Goal: Task Accomplishment & Management: Manage account settings

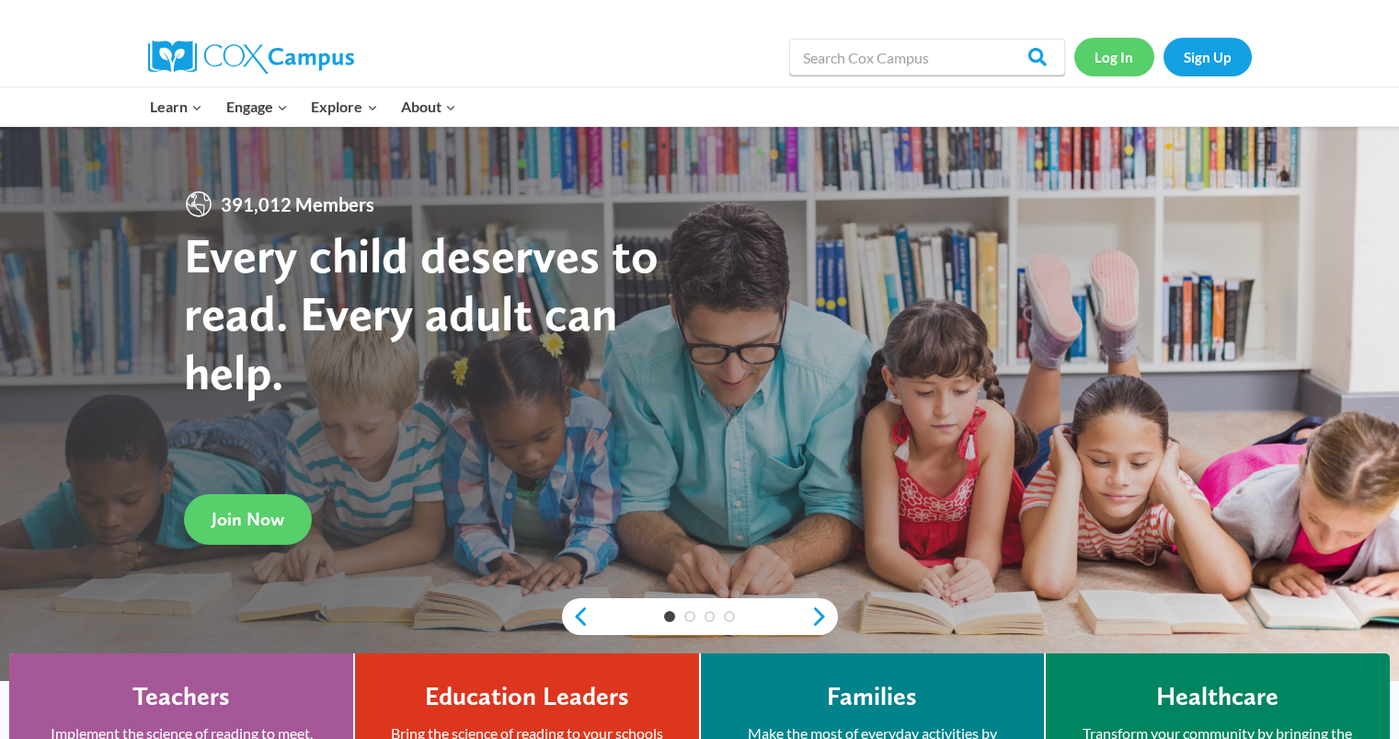
click at [1100, 63] on link "Log In" at bounding box center [1115, 57] width 80 height 38
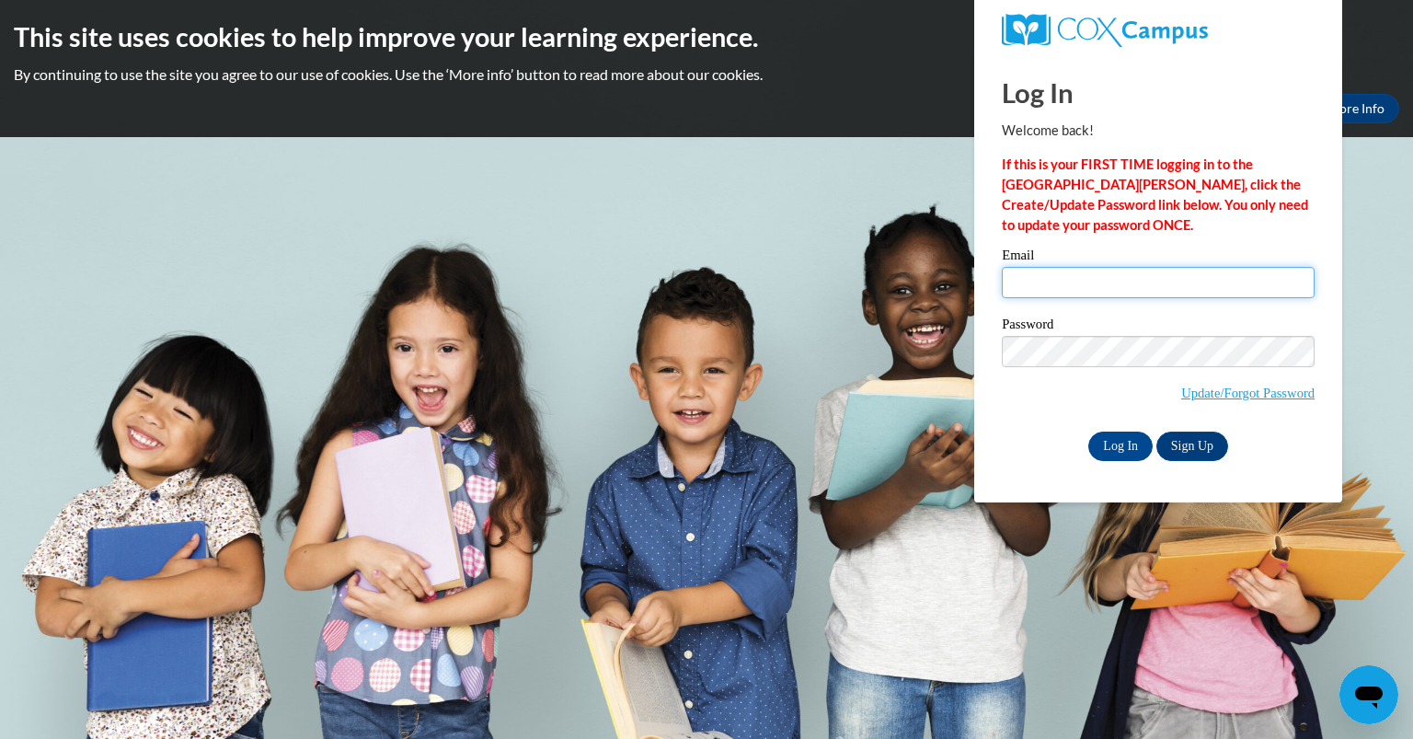
click at [1092, 281] on input "Email" at bounding box center [1158, 282] width 313 height 31
type input "[EMAIL_ADDRESS][DOMAIN_NAME]"
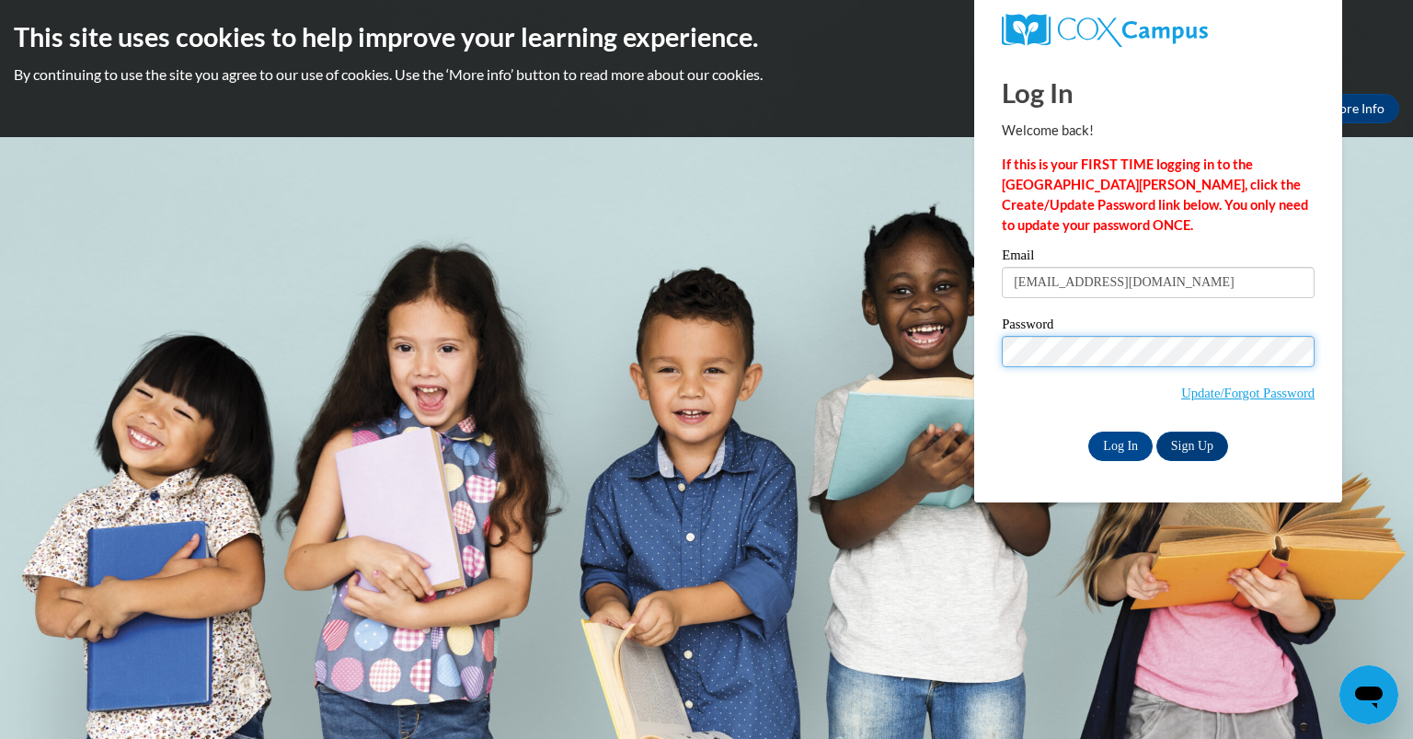
click at [1088, 432] on input "Log In" at bounding box center [1120, 446] width 64 height 29
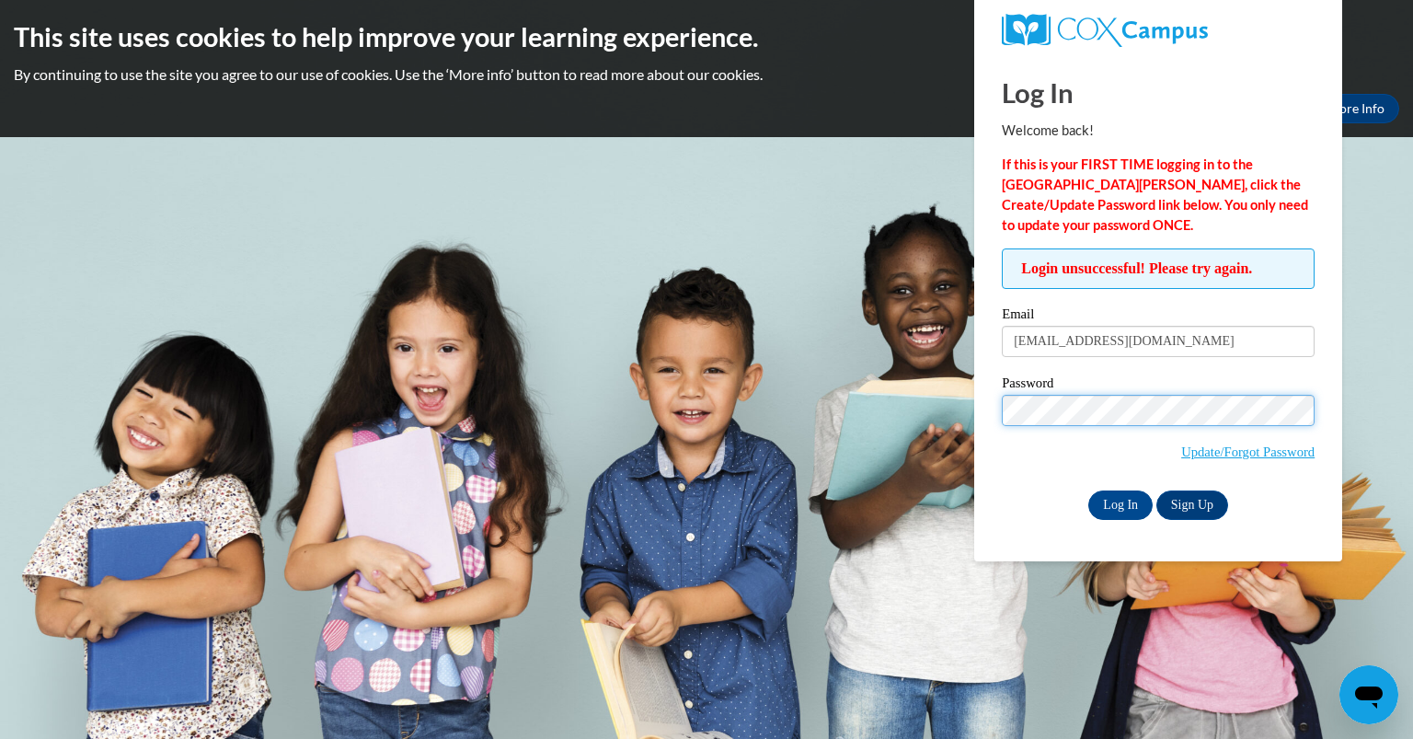
click at [1088, 490] on input "Log In" at bounding box center [1120, 504] width 64 height 29
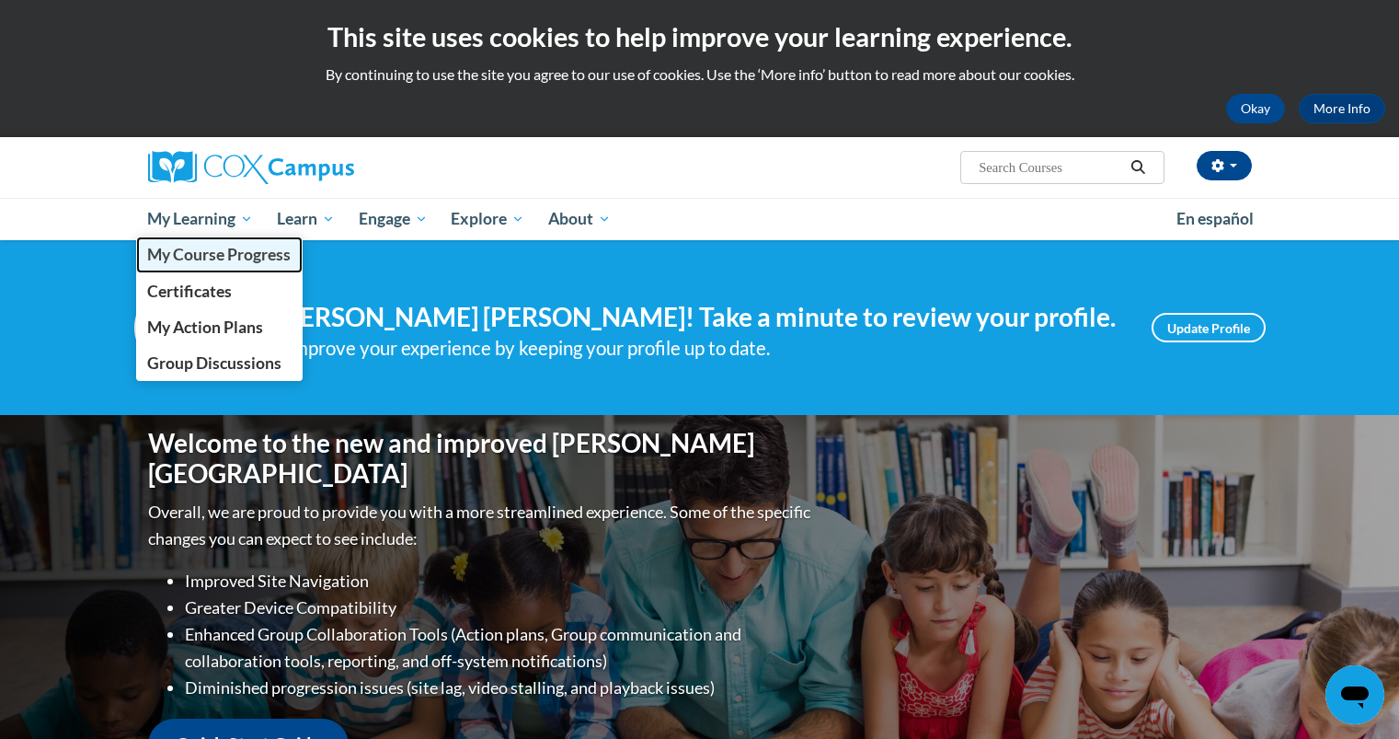
click at [221, 259] on span "My Course Progress" at bounding box center [219, 254] width 144 height 19
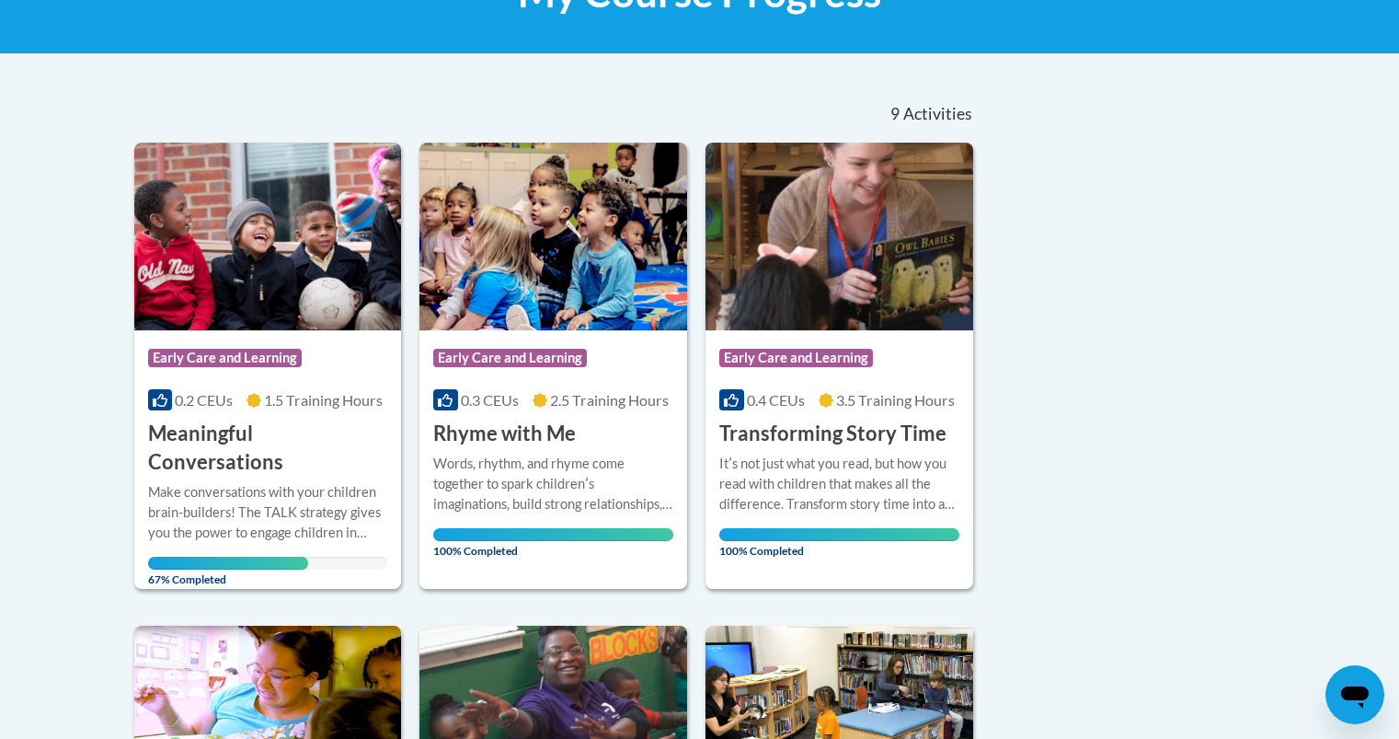
scroll to position [333, 0]
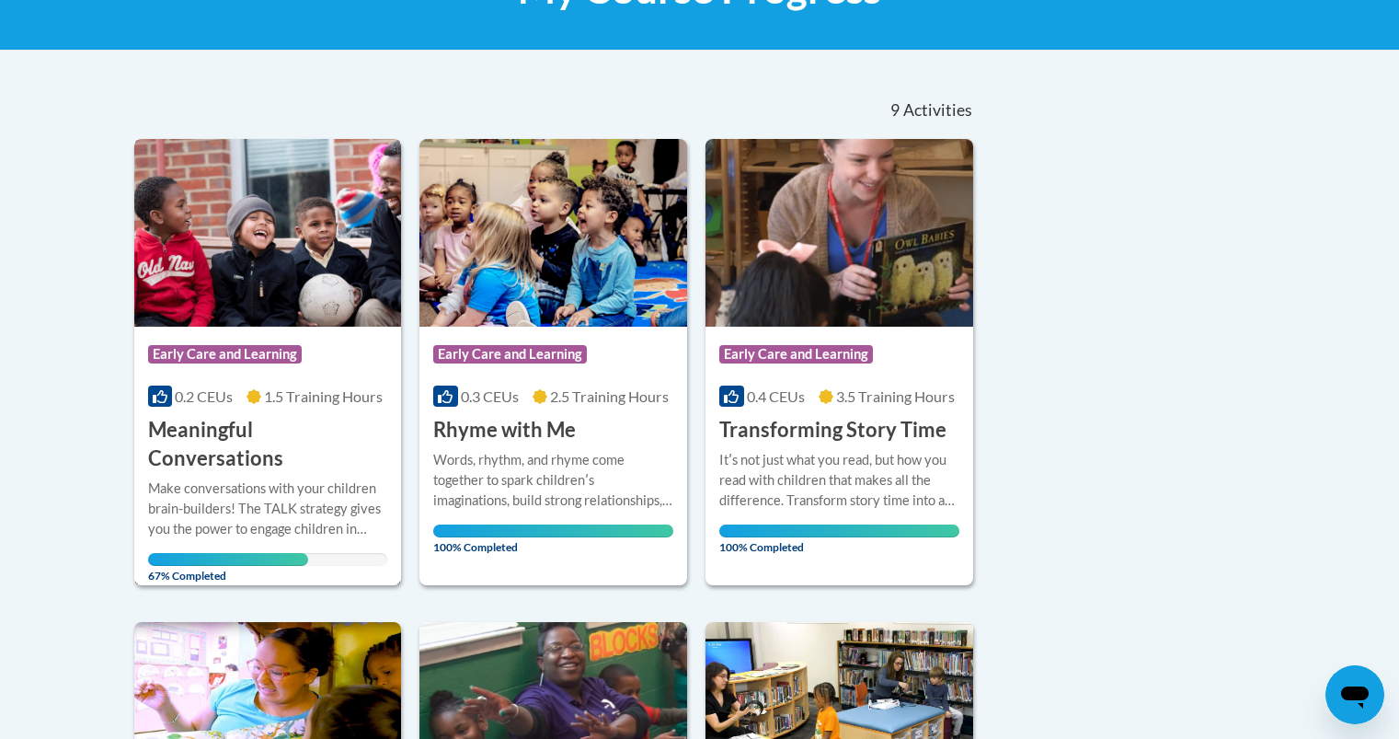
click at [276, 423] on h3 "Meaningful Conversations" at bounding box center [268, 444] width 240 height 57
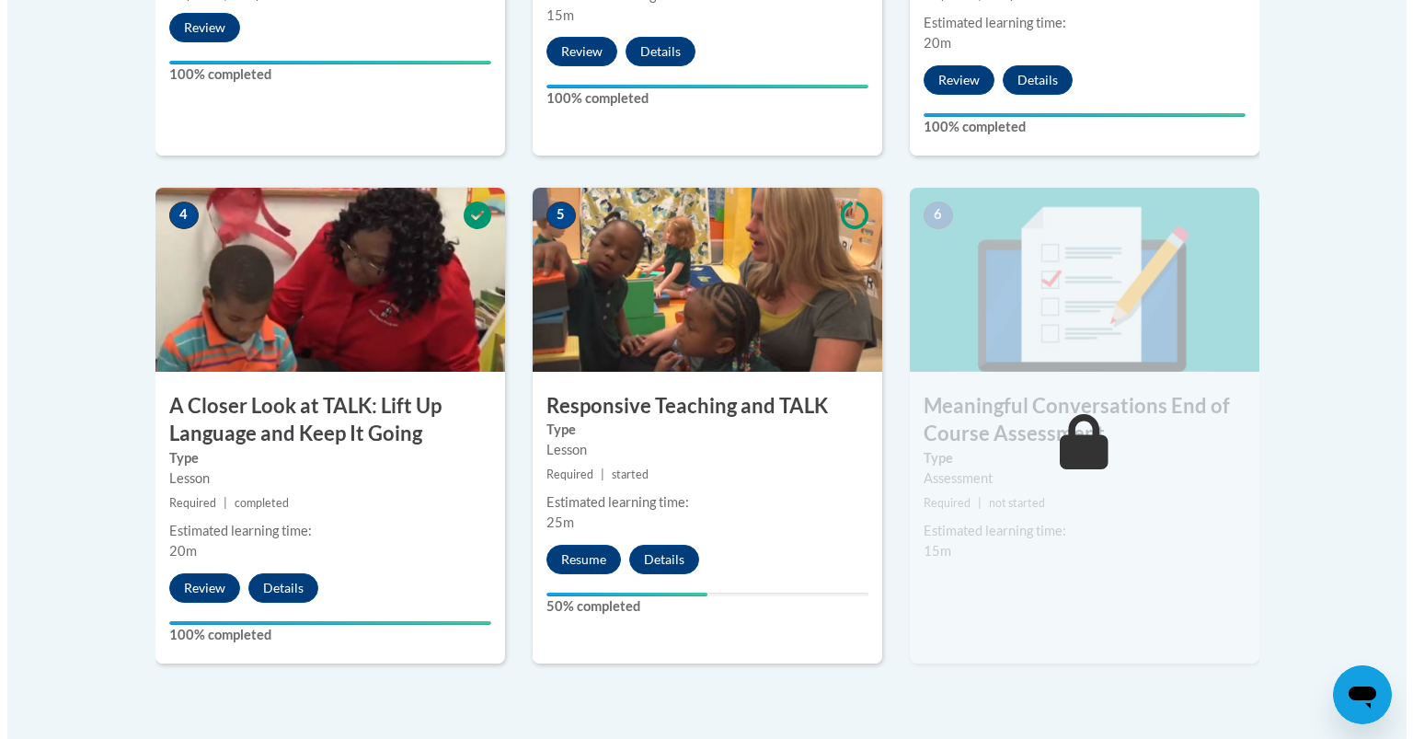
scroll to position [1087, 0]
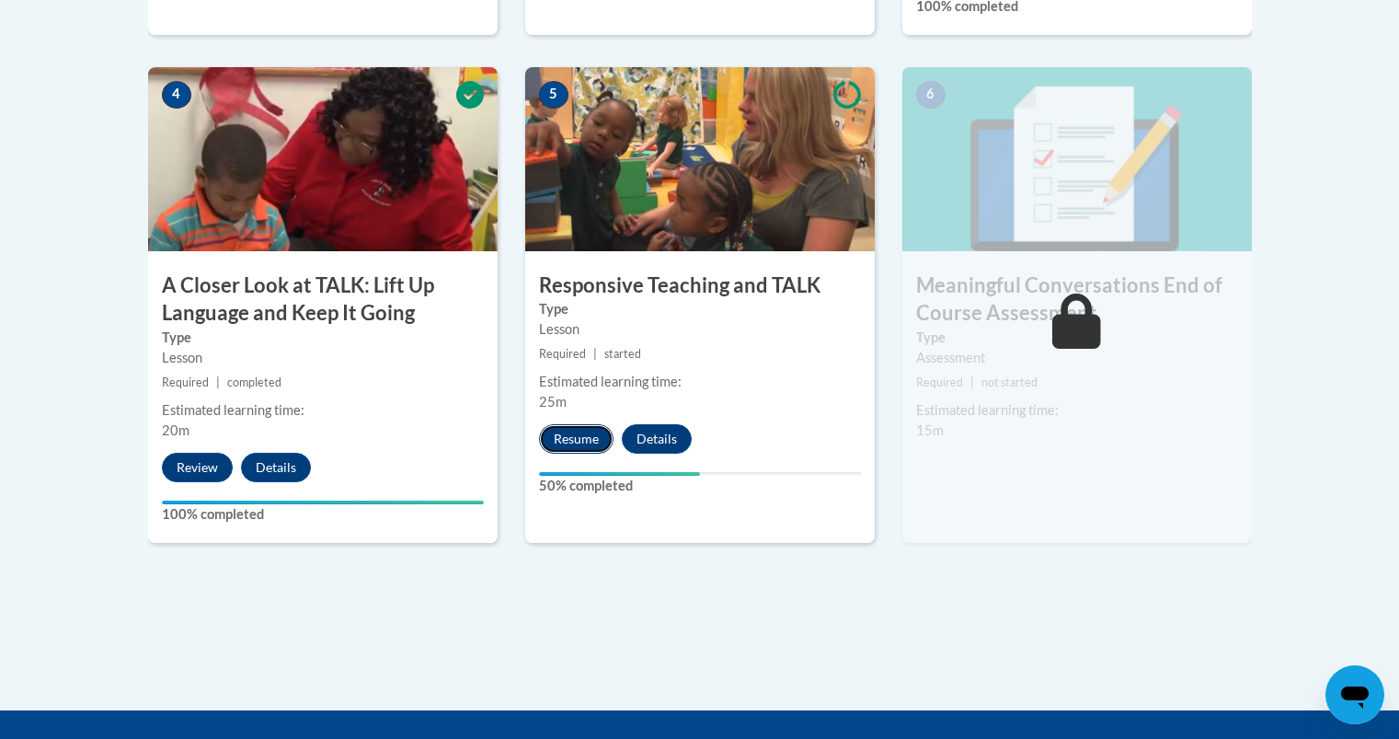
click at [571, 427] on button "Resume" at bounding box center [576, 438] width 75 height 29
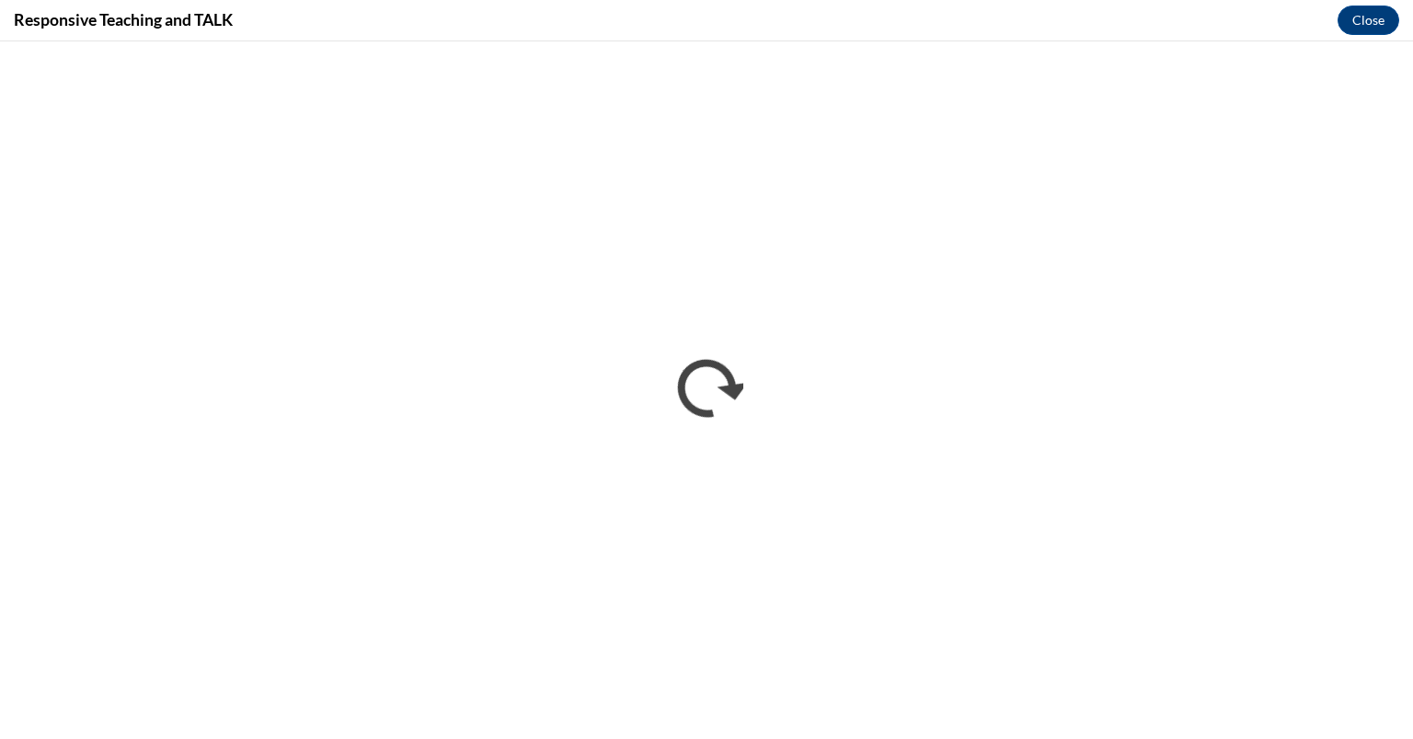
scroll to position [0, 0]
